Goal: Task Accomplishment & Management: Use online tool/utility

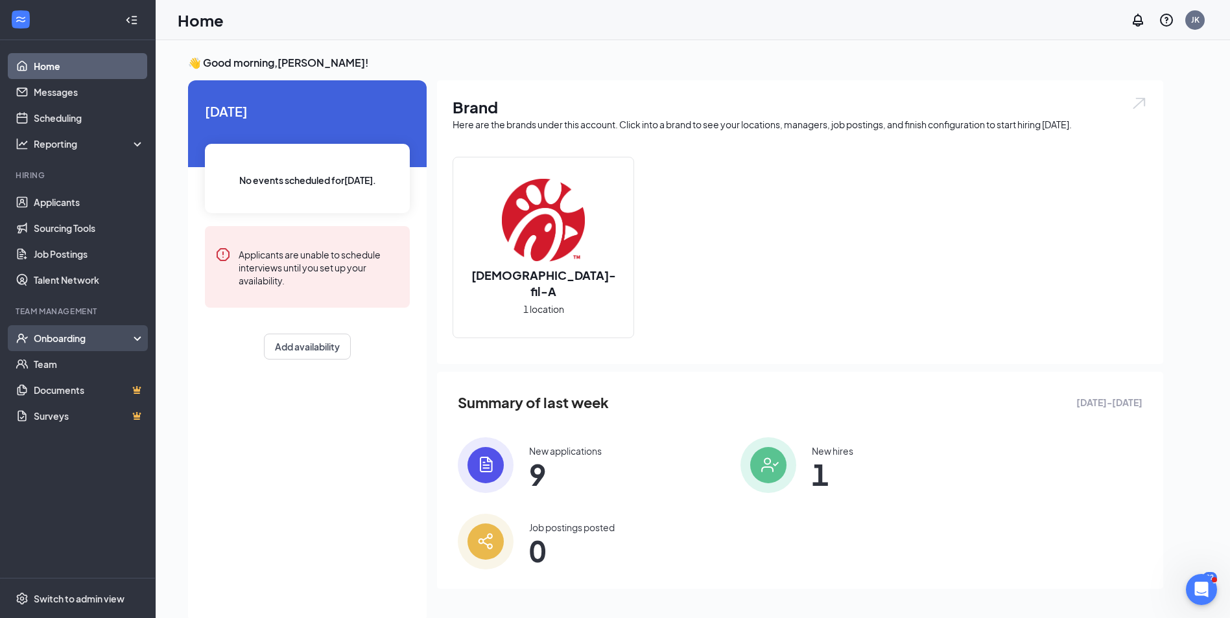
click at [123, 340] on div "Onboarding" at bounding box center [84, 338] width 100 height 13
click at [93, 434] on link "Activity log" at bounding box center [89, 442] width 111 height 26
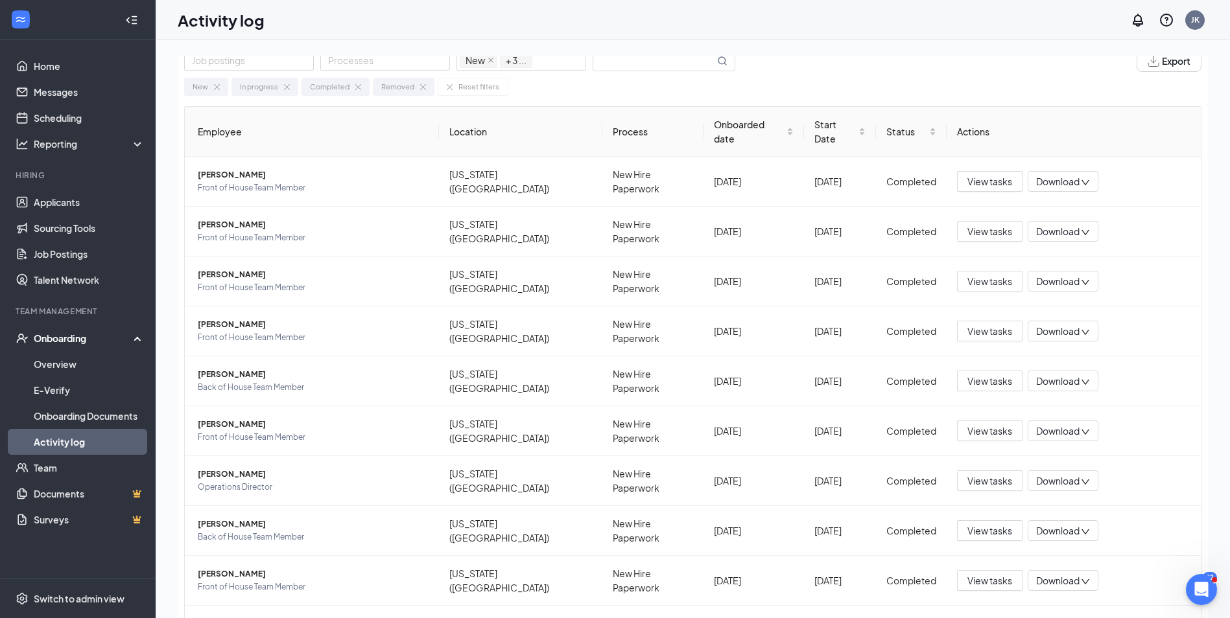
scroll to position [48, 0]
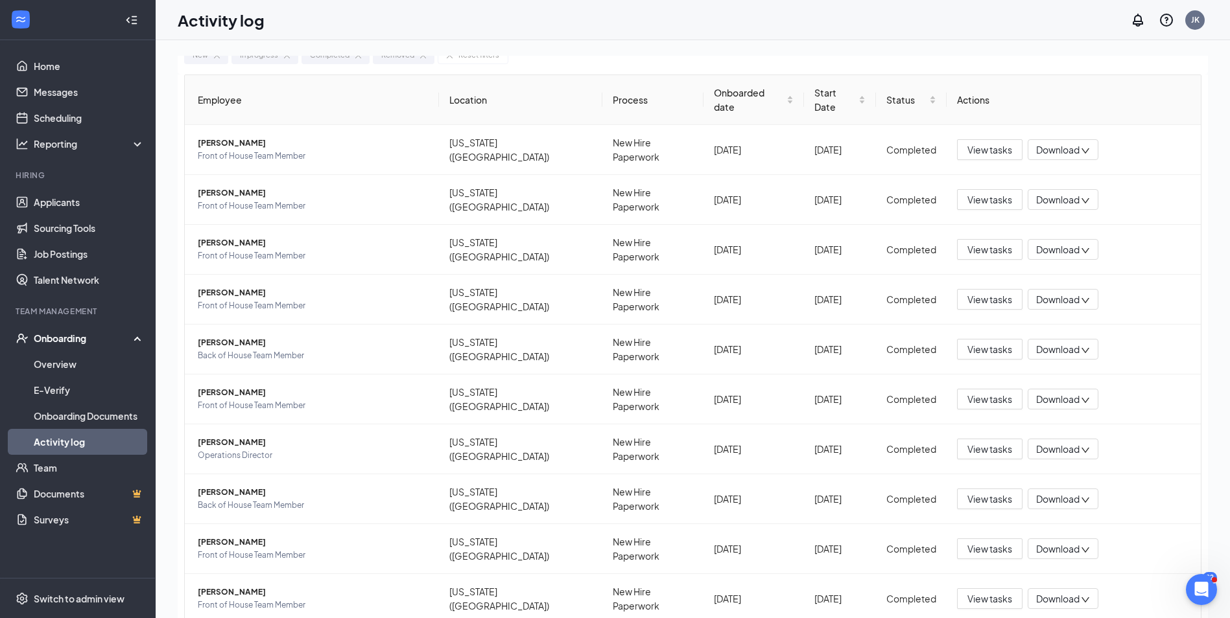
click at [988, 589] on button "View tasks" at bounding box center [989, 599] width 65 height 21
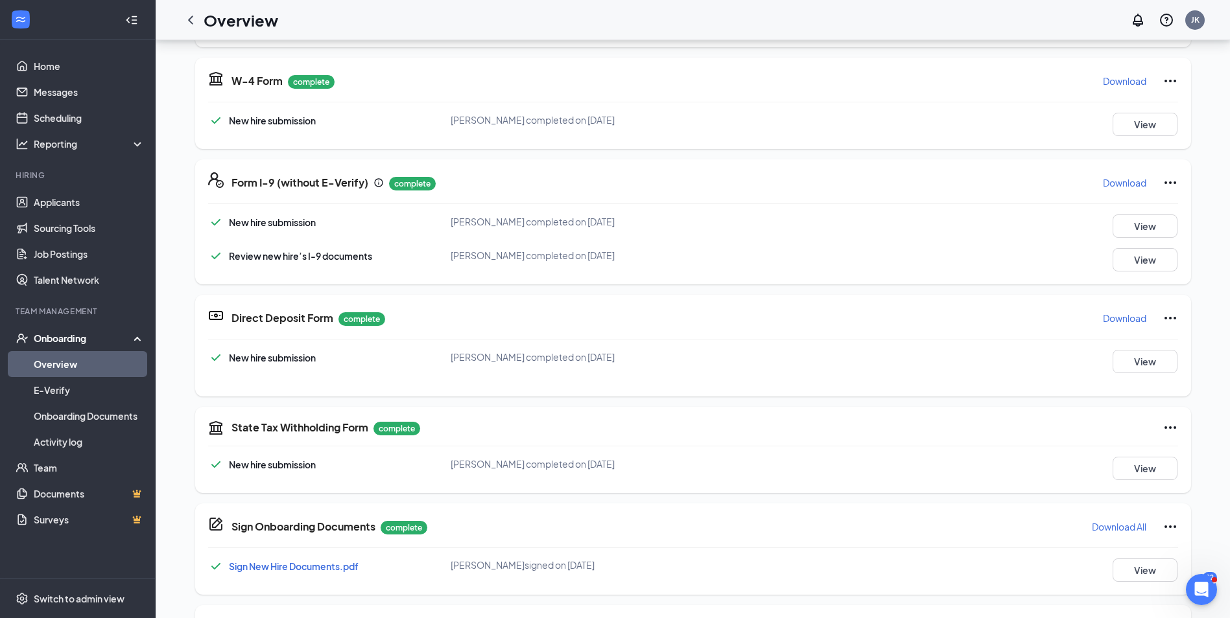
scroll to position [306, 0]
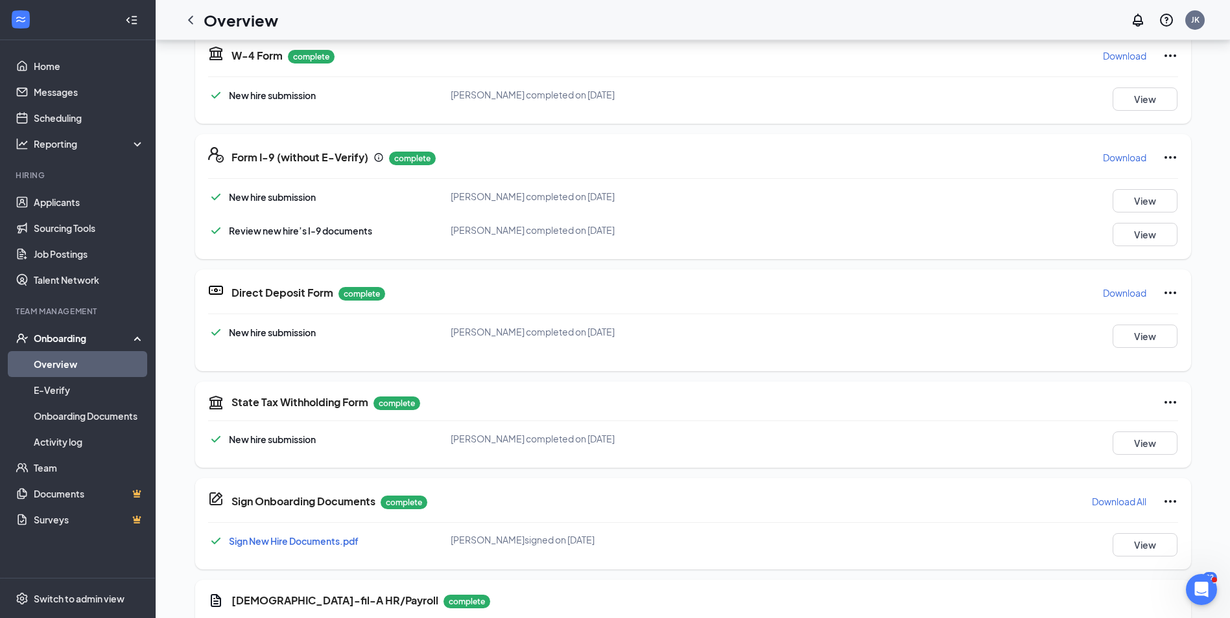
click at [1117, 298] on p "Download" at bounding box center [1124, 293] width 43 height 13
